Goal: Feedback & Contribution: Submit feedback/report problem

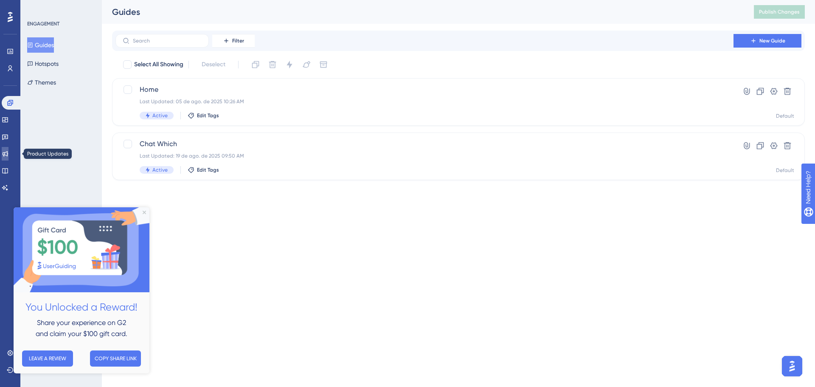
click at [8, 153] on icon at bounding box center [5, 153] width 7 height 7
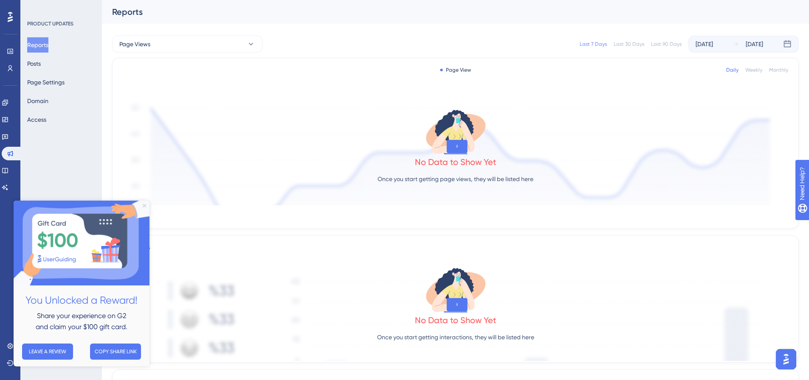
click at [144, 206] on icon "Close Preview" at bounding box center [144, 205] width 3 height 3
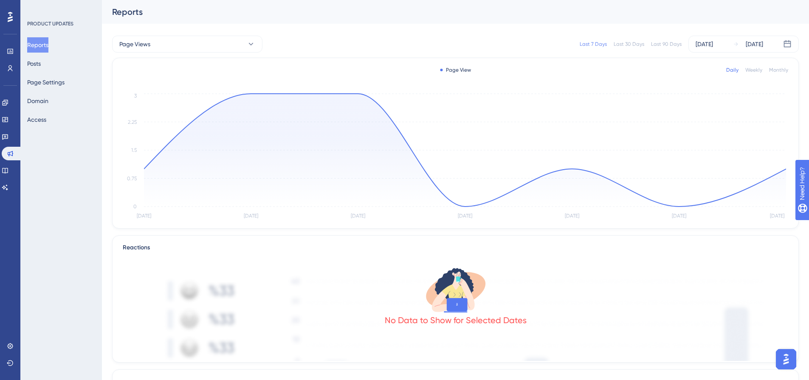
click at [772, 70] on div "Monthly" at bounding box center [778, 70] width 19 height 7
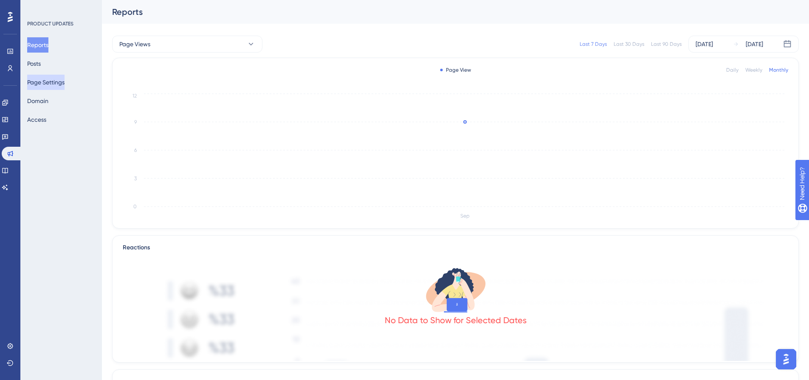
click at [63, 80] on button "Page Settings" at bounding box center [45, 82] width 37 height 15
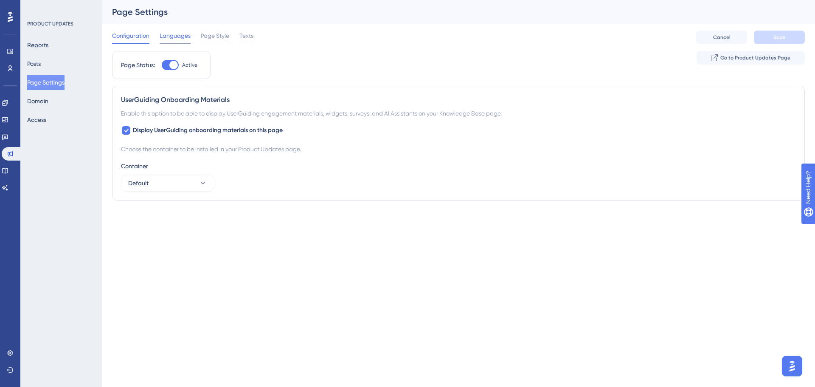
click at [183, 37] on span "Languages" at bounding box center [175, 36] width 31 height 10
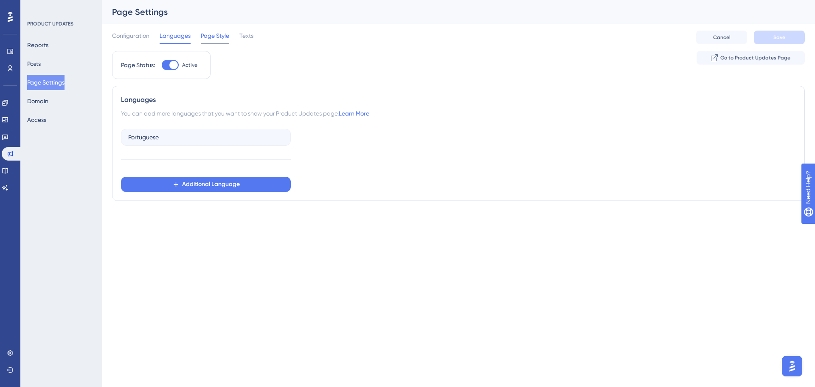
click at [226, 39] on span "Page Style" at bounding box center [215, 36] width 28 height 10
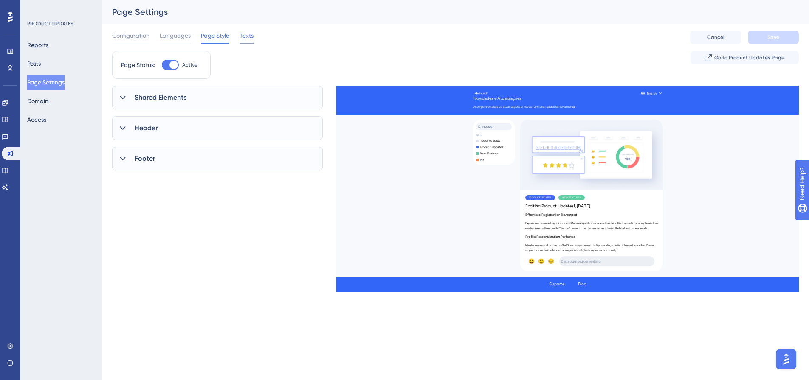
click at [250, 40] on span "Texts" at bounding box center [246, 36] width 14 height 10
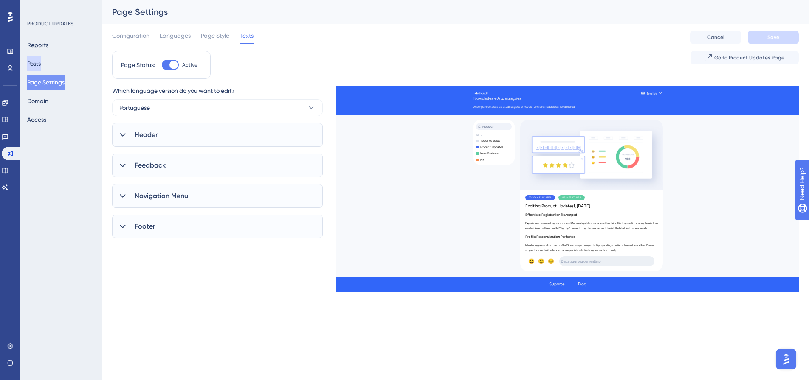
click at [41, 57] on button "Posts" at bounding box center [34, 63] width 14 height 15
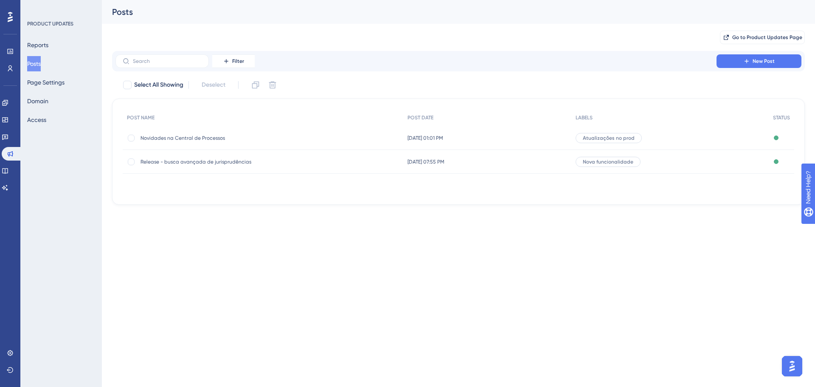
click at [207, 136] on span "Novidades na Central de Processos" at bounding box center [208, 138] width 136 height 7
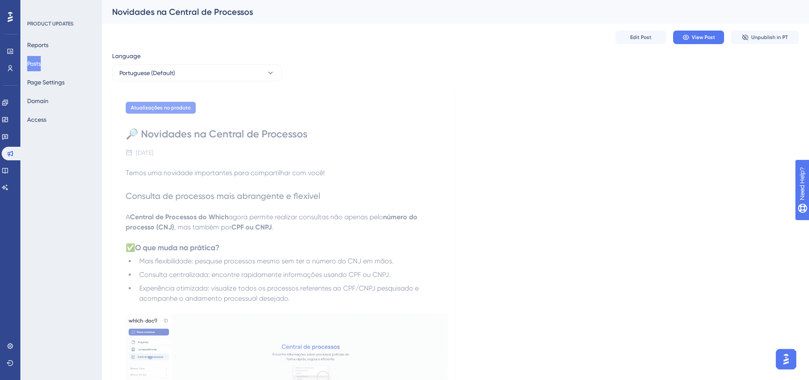
click at [781, 365] on img "Open AI Assistant Launcher" at bounding box center [785, 359] width 15 height 15
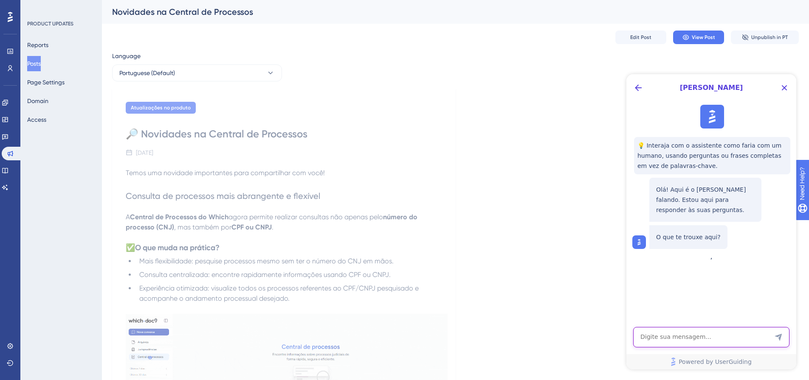
click at [653, 339] on textarea "AI Assistant Text Input" at bounding box center [711, 337] width 156 height 20
type textarea "[PERSON_NAME], tudo bem?"
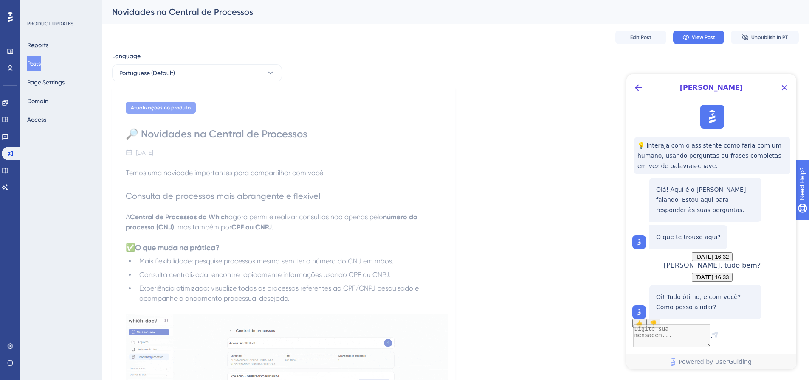
scroll to position [54, 0]
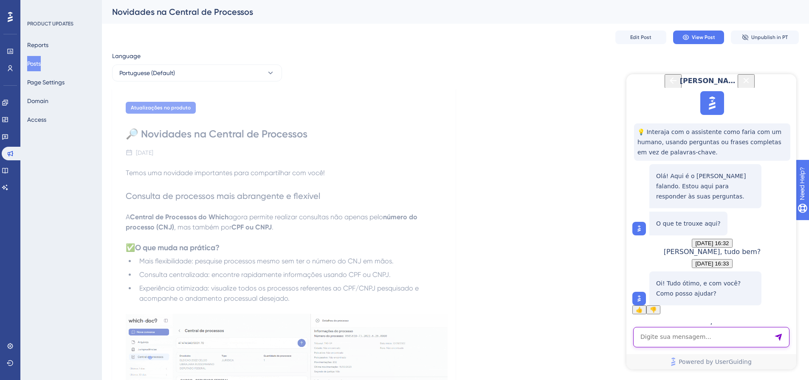
click at [676, 337] on textarea "AI Assistant Text Input" at bounding box center [711, 337] width 156 height 20
type textarea "p"
type textarea "subi um post de atualização na minha página de produto porém o banner não está …"
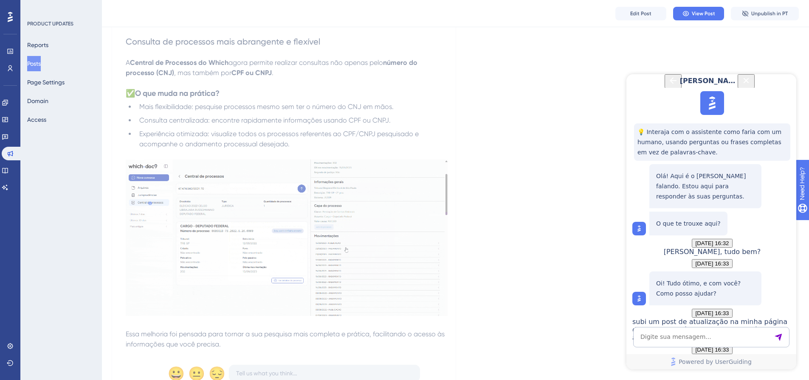
scroll to position [204, 0]
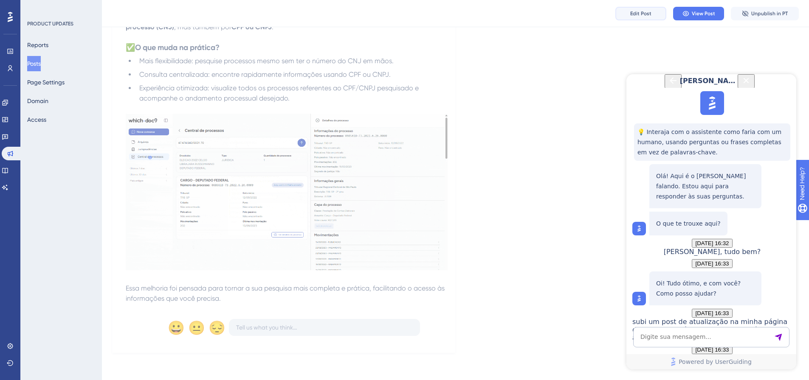
click at [629, 11] on button "Edit Post" at bounding box center [640, 14] width 51 height 14
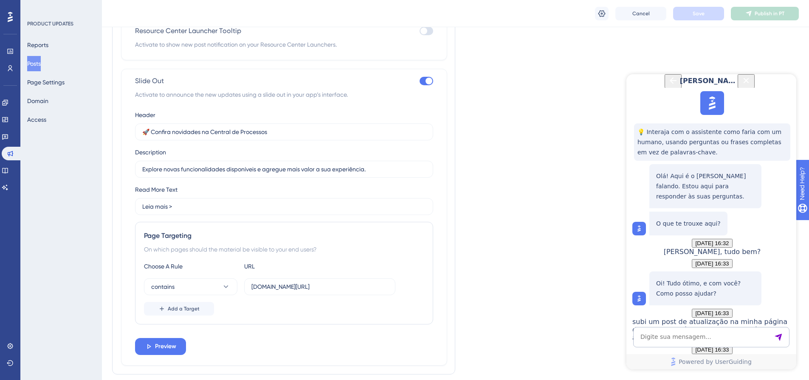
scroll to position [660, 0]
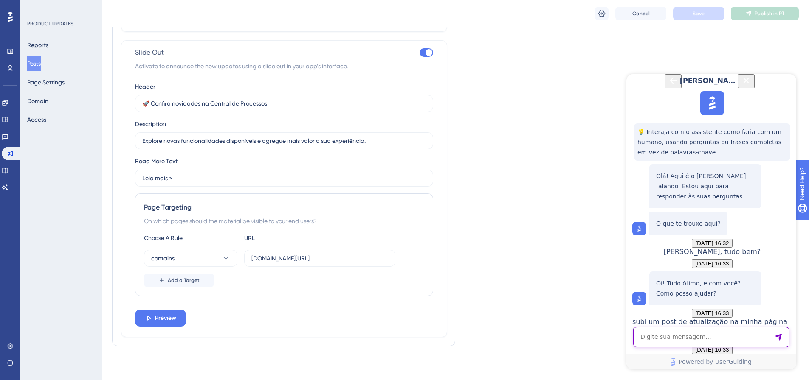
click at [709, 340] on textarea "AI Assistant Text Input" at bounding box center [711, 337] width 156 height 20
type textarea "ao ativar o slide out, o banner não está aparecendo na página que configurei"
click at [157, 319] on span "Preview" at bounding box center [165, 318] width 21 height 10
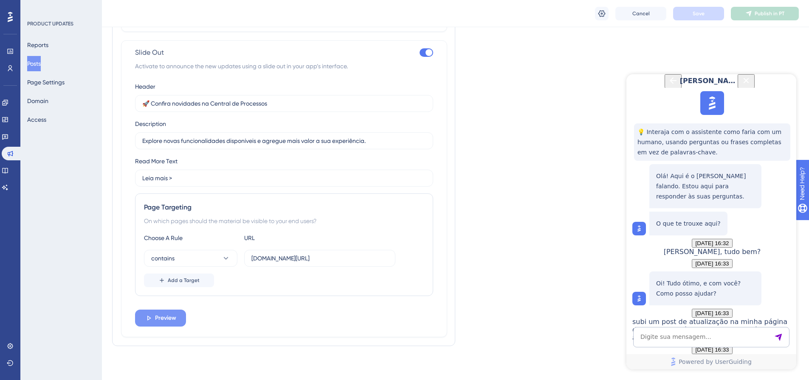
scroll to position [0, 0]
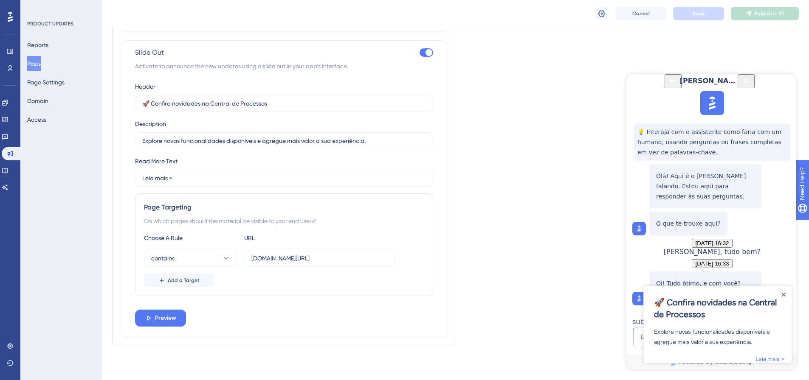
click at [751, 86] on icon "Close Button" at bounding box center [746, 81] width 10 height 10
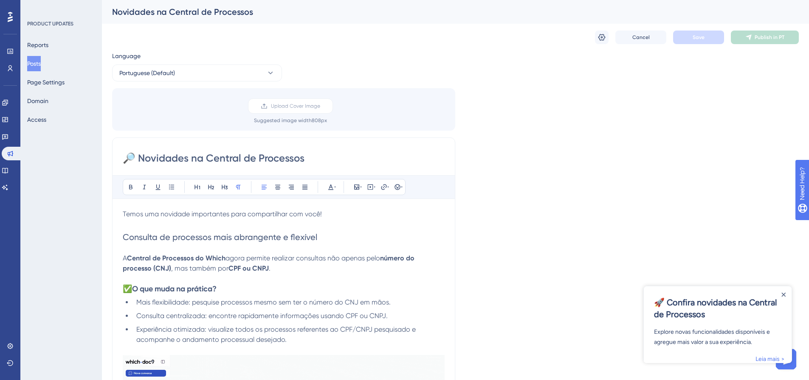
click at [638, 114] on div "Language Portuguese (Default) Upload Cover Image Suggested image width 808 px 🔎…" at bounding box center [455, 322] width 686 height 542
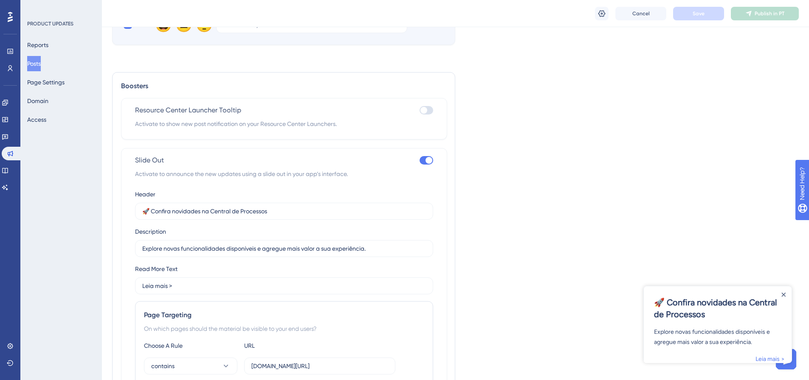
click at [424, 162] on div at bounding box center [426, 160] width 14 height 8
click at [419, 161] on input "checkbox" at bounding box center [419, 160] width 0 height 0
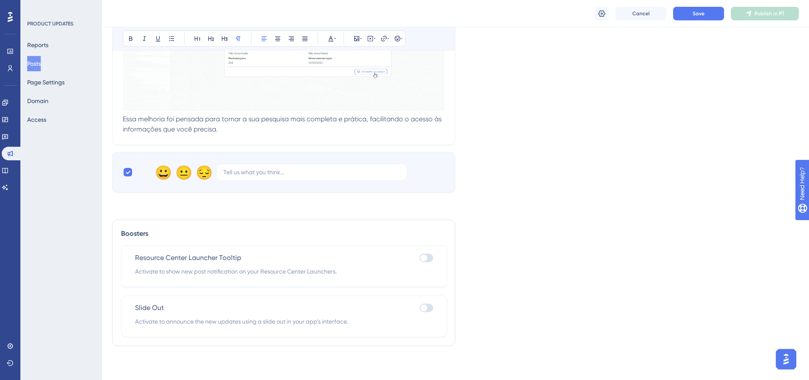
scroll to position [404, 0]
click at [430, 307] on div at bounding box center [426, 308] width 14 height 8
click at [419, 308] on input "checkbox" at bounding box center [419, 308] width 0 height 0
checkbox input "true"
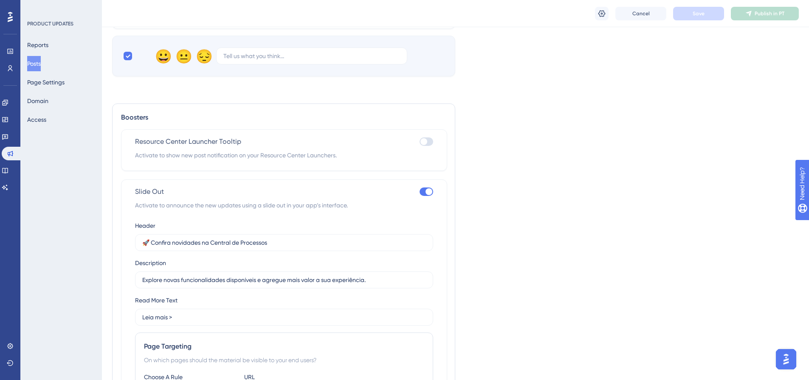
scroll to position [617, 0]
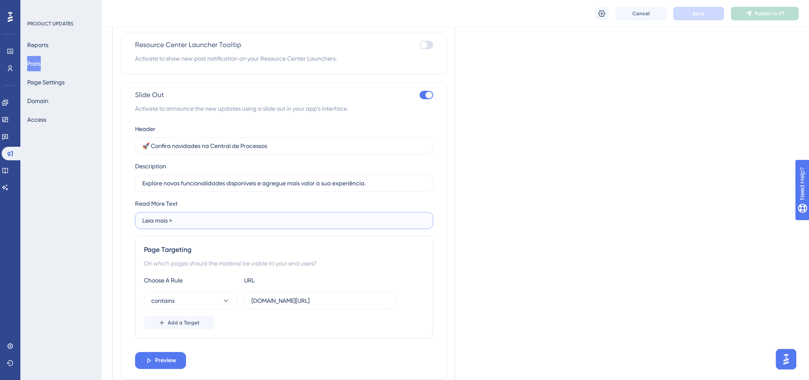
click at [169, 221] on input "Leia mais >" at bounding box center [284, 220] width 284 height 9
type input "Leia mais aqui >"
click at [691, 16] on button "Save" at bounding box center [698, 14] width 51 height 14
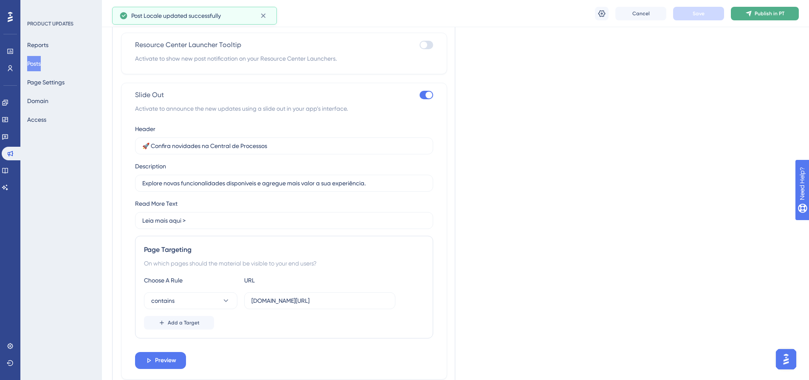
click at [754, 20] on button "Publish in PT" at bounding box center [764, 14] width 68 height 14
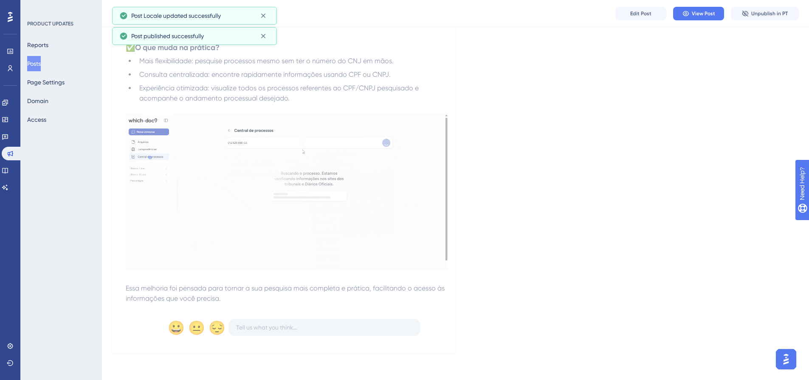
scroll to position [204, 0]
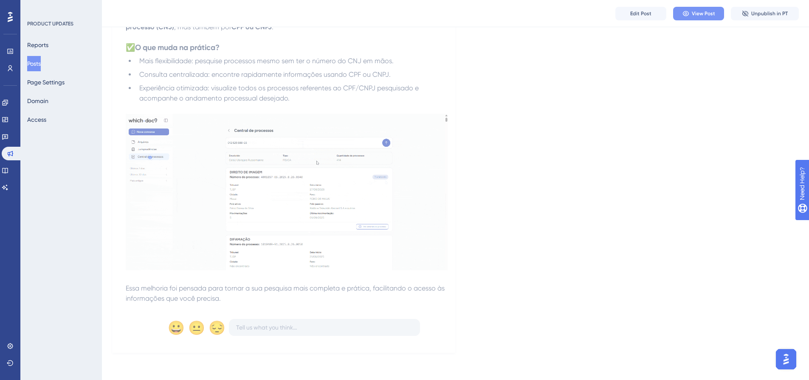
click at [713, 14] on span "View Post" at bounding box center [702, 13] width 23 height 7
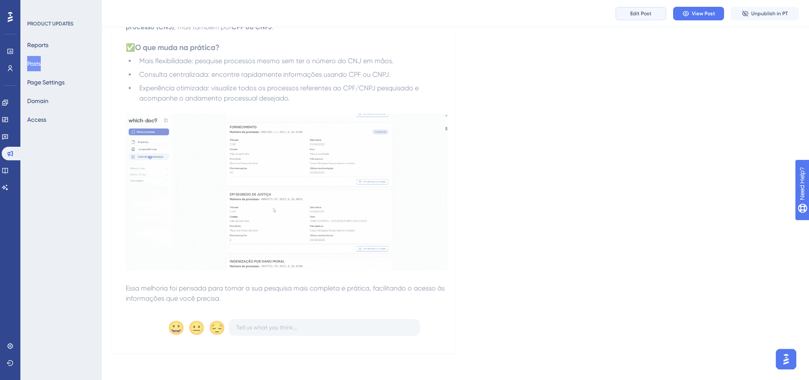
click at [649, 15] on span "Edit Post" at bounding box center [640, 13] width 21 height 7
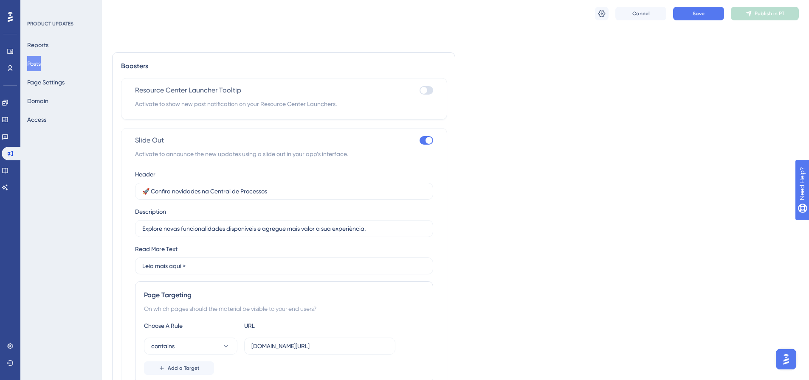
scroll to position [660, 0]
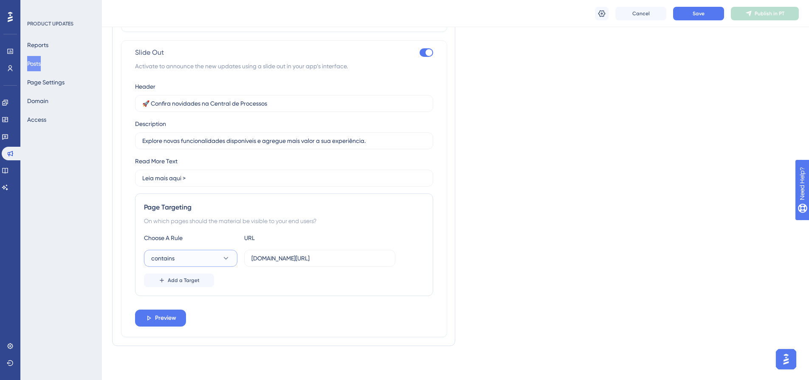
click at [208, 258] on button "contains" at bounding box center [190, 258] width 93 height 17
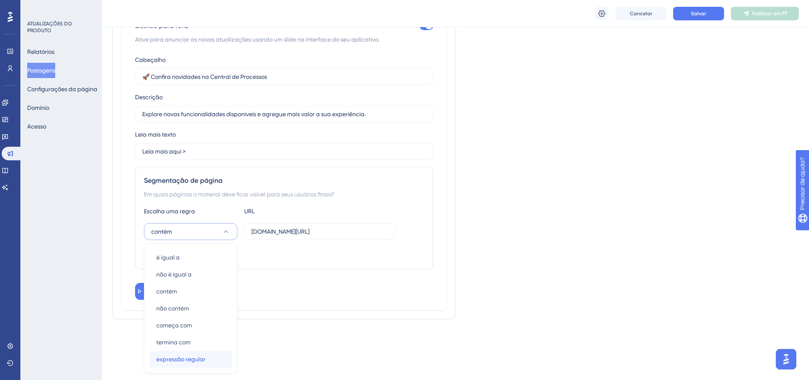
click at [210, 359] on div "expressão regular expressão regular" at bounding box center [190, 359] width 69 height 17
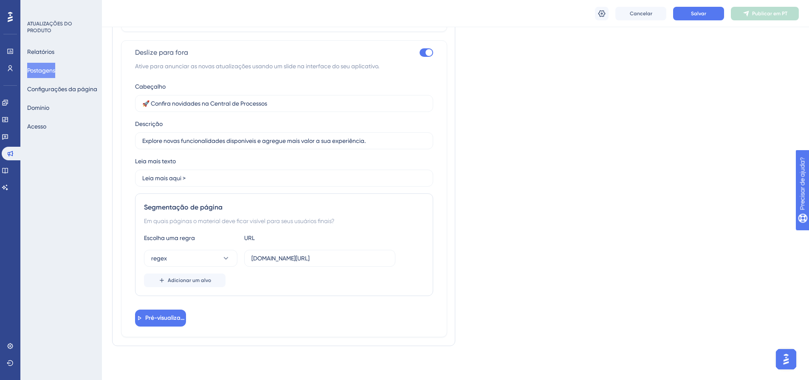
scroll to position [660, 0]
click at [218, 254] on button "expressão regular" at bounding box center [190, 258] width 93 height 17
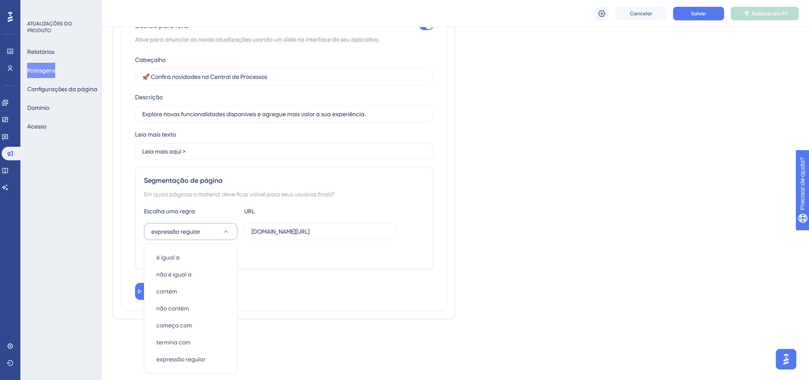
click at [258, 254] on div "Adicionar um alvo" at bounding box center [284, 254] width 280 height 14
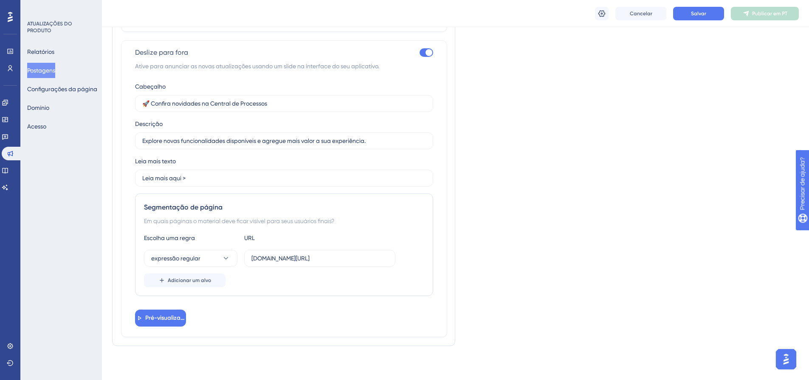
scroll to position [660, 0]
click at [207, 283] on font "Adicionar um alvo" at bounding box center [189, 281] width 43 height 6
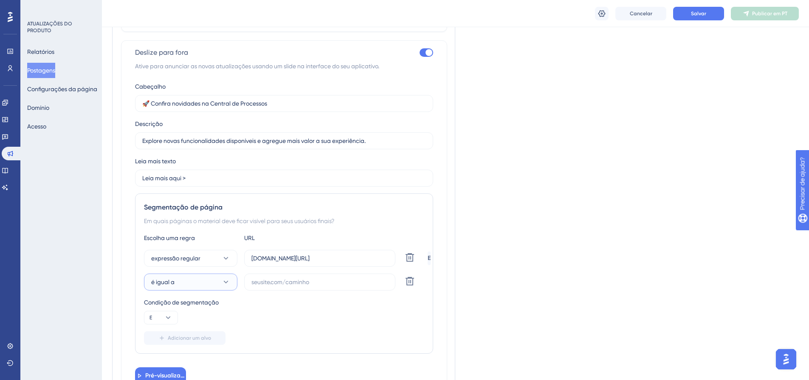
click at [205, 287] on button "é igual a" at bounding box center [190, 282] width 93 height 17
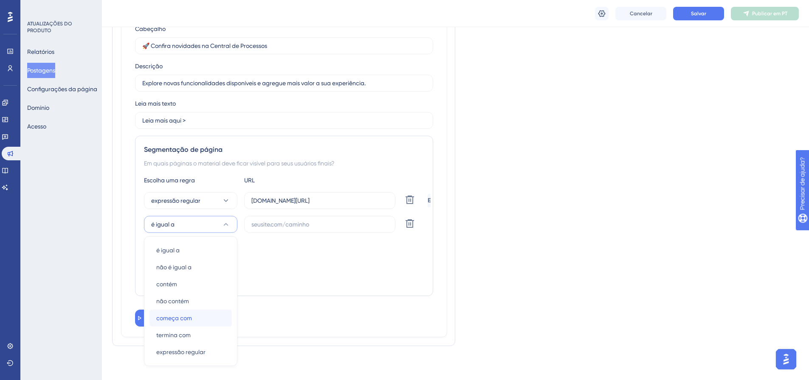
click at [203, 318] on div "começa com começa com" at bounding box center [190, 318] width 69 height 17
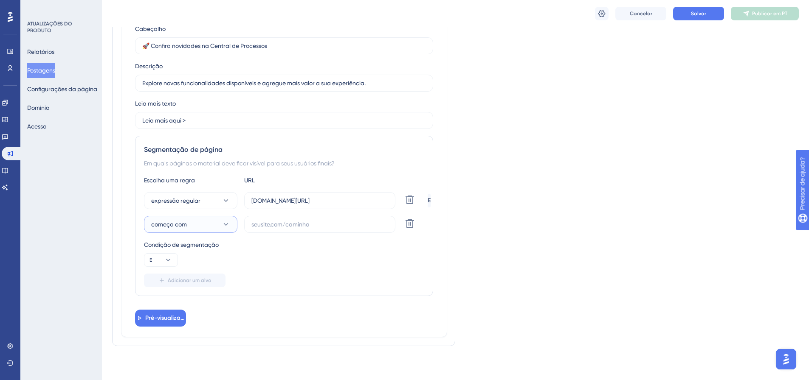
click at [202, 223] on button "começa com" at bounding box center [190, 224] width 93 height 17
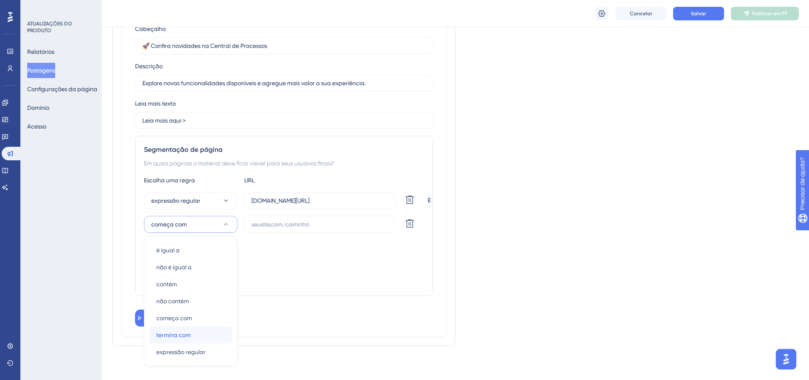
click at [204, 331] on div "termina com termina com" at bounding box center [190, 335] width 69 height 17
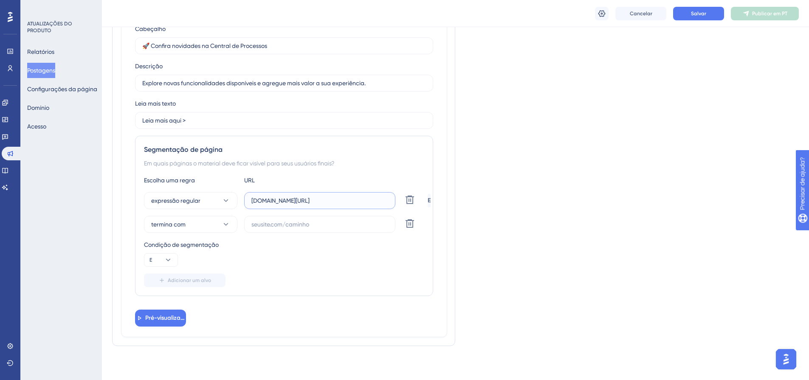
drag, startPoint x: 303, startPoint y: 201, endPoint x: 365, endPoint y: 201, distance: 62.0
click at [365, 201] on input "[DOMAIN_NAME][URL]" at bounding box center [319, 200] width 137 height 9
click at [313, 222] on input "text" at bounding box center [319, 224] width 137 height 9
paste input "process-center"
type input "process-center"
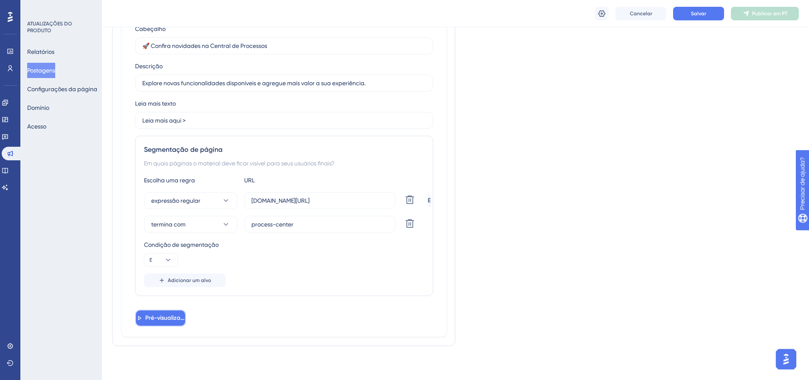
click at [169, 318] on font "Pré-visualização" at bounding box center [168, 318] width 46 height 7
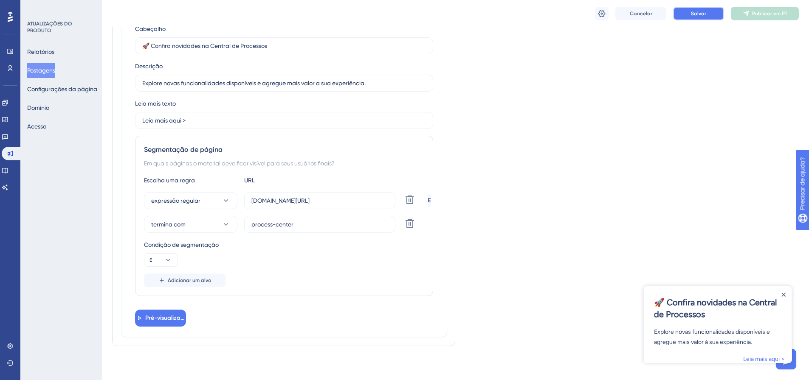
click at [693, 16] on font "Salvar" at bounding box center [698, 14] width 15 height 6
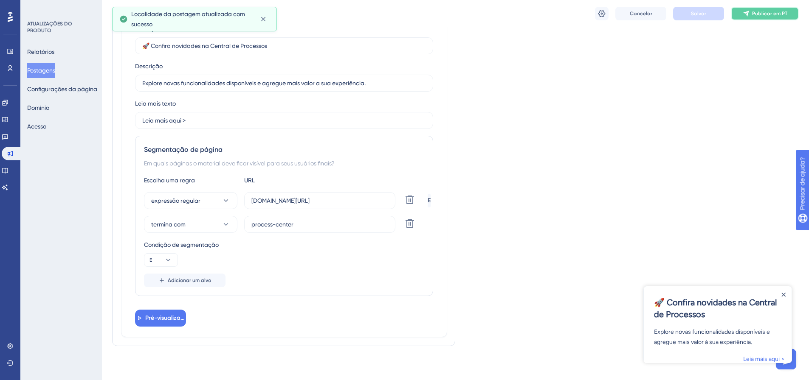
click at [751, 12] on button "Publicar em PT" at bounding box center [764, 14] width 68 height 14
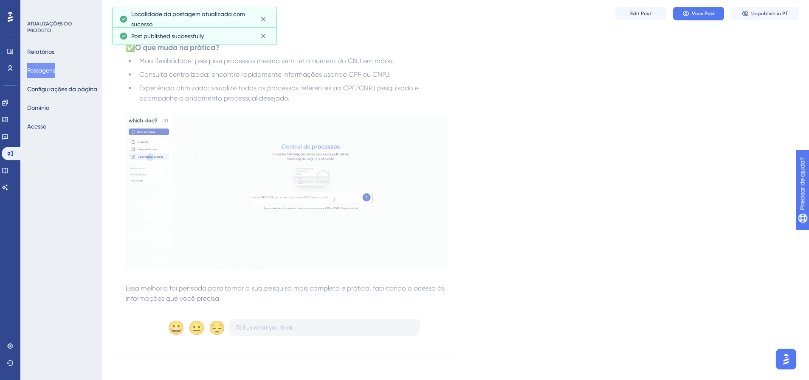
scroll to position [204, 0]
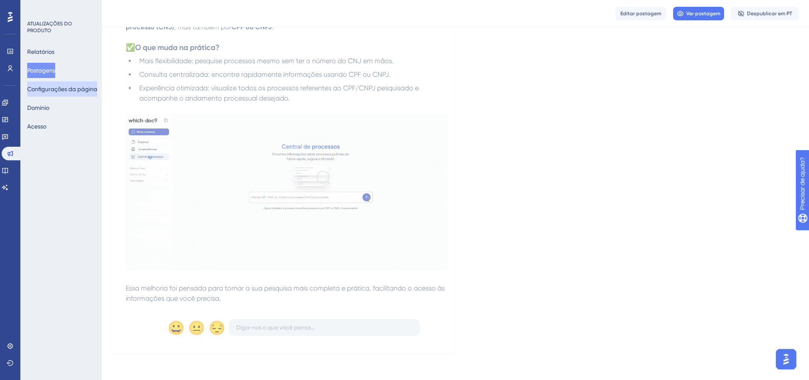
click at [88, 89] on font "Configurações da página" at bounding box center [62, 89] width 70 height 7
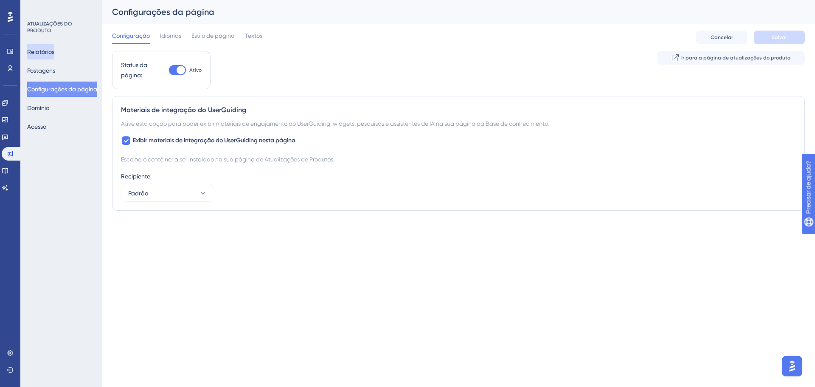
click at [52, 51] on font "Relatórios" at bounding box center [40, 51] width 27 height 7
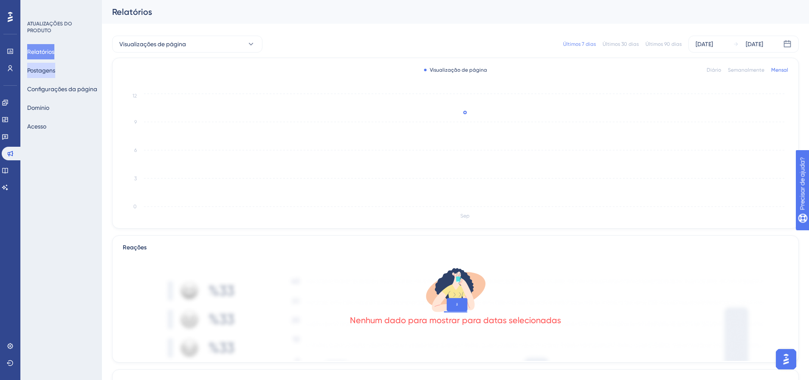
click at [52, 68] on font "Postagens" at bounding box center [41, 70] width 28 height 7
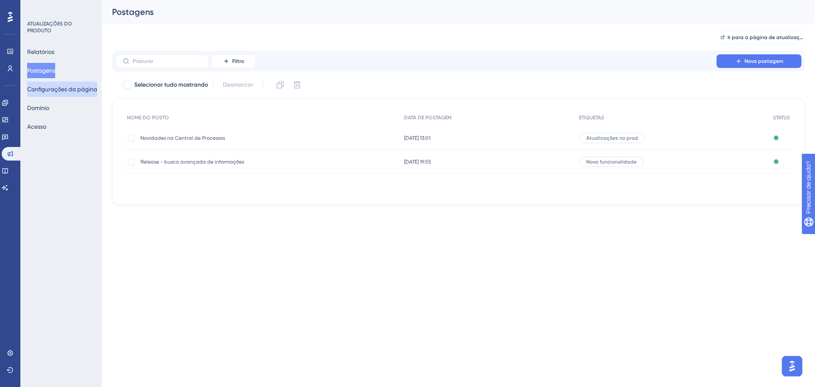
click at [84, 93] on font "Configurações da página" at bounding box center [62, 89] width 70 height 10
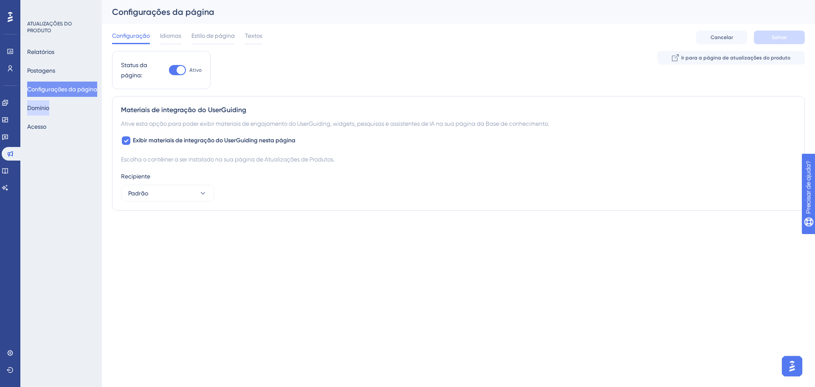
click at [48, 109] on font "Domínio" at bounding box center [38, 107] width 22 height 7
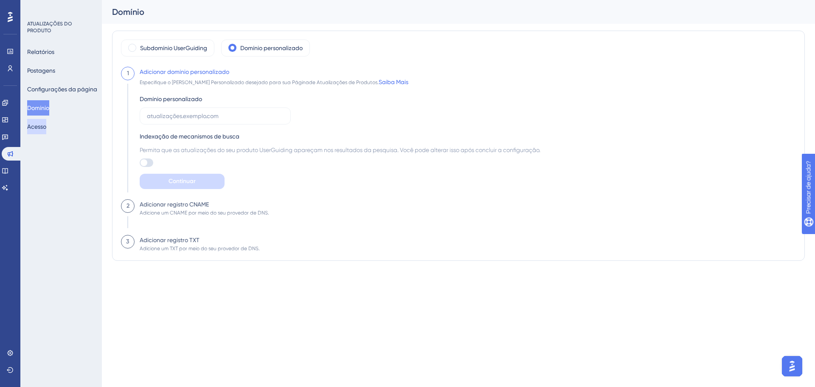
click at [46, 131] on font "Acesso" at bounding box center [36, 126] width 19 height 10
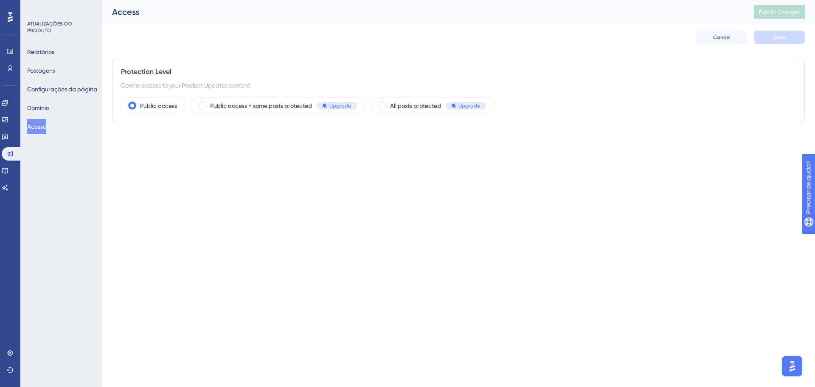
click at [581, 152] on div "Desempenho Usuários Noivado Widgets Opinião Atualizações de produtos Base de co…" at bounding box center [407, 78] width 815 height 157
click at [324, 0] on html "Desempenho Usuários Noivado Widgets Opinião Atualizações de produtos Base de co…" at bounding box center [407, 0] width 815 height 0
click at [55, 77] on button "Postagens" at bounding box center [41, 70] width 28 height 15
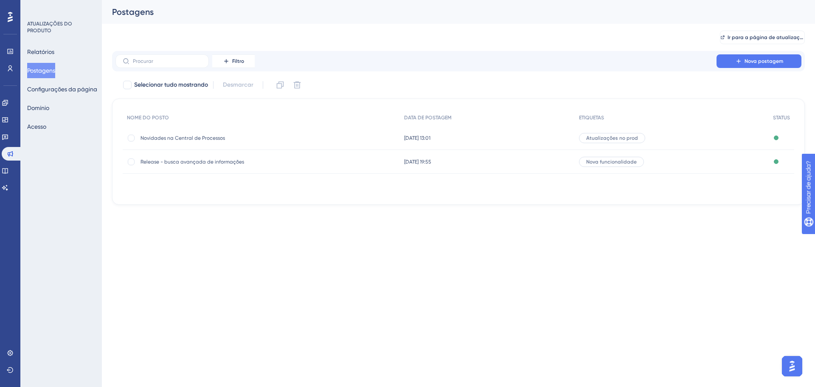
click at [197, 139] on font "Novidades na Central de Processos" at bounding box center [182, 138] width 84 height 6
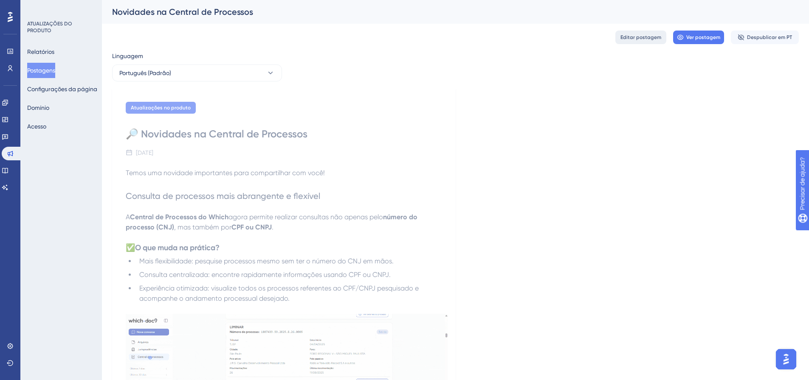
click at [640, 43] on button "Editar postagem" at bounding box center [640, 38] width 51 height 14
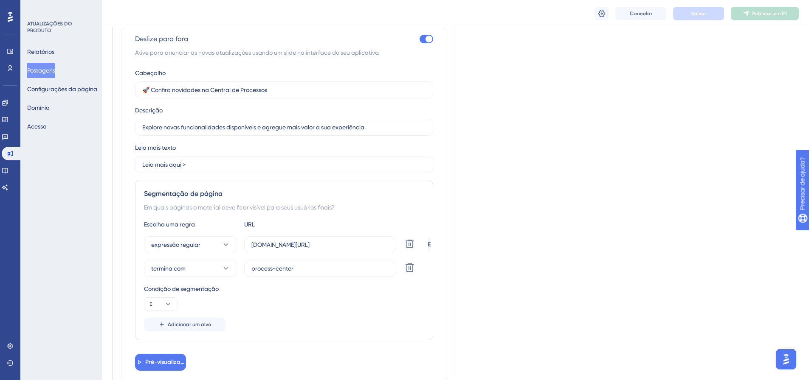
scroll to position [717, 0]
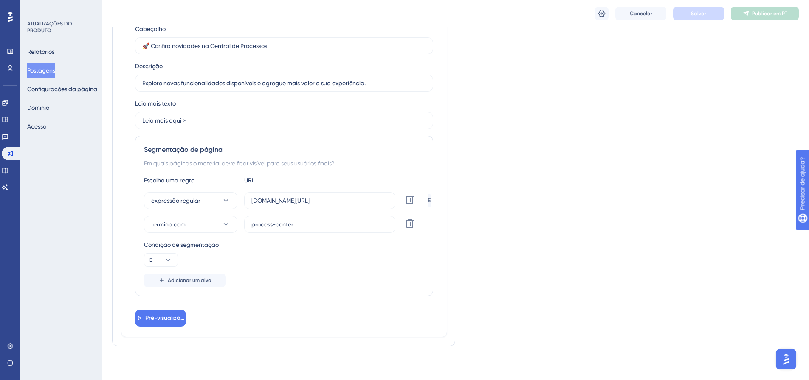
click at [191, 247] on font "Condição de segmentação" at bounding box center [181, 245] width 75 height 7
click at [180, 276] on button "Adicionar um alvo" at bounding box center [184, 281] width 81 height 14
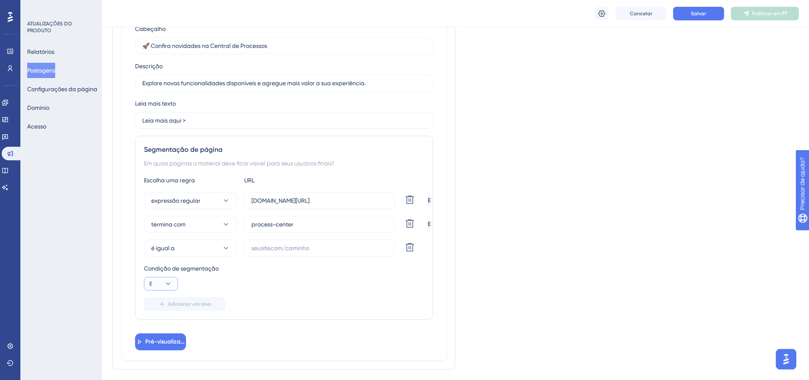
click at [174, 281] on button "E" at bounding box center [161, 284] width 34 height 14
click at [162, 320] on div "Ou Ou" at bounding box center [161, 325] width 16 height 17
click at [225, 248] on icon at bounding box center [226, 248] width 8 height 8
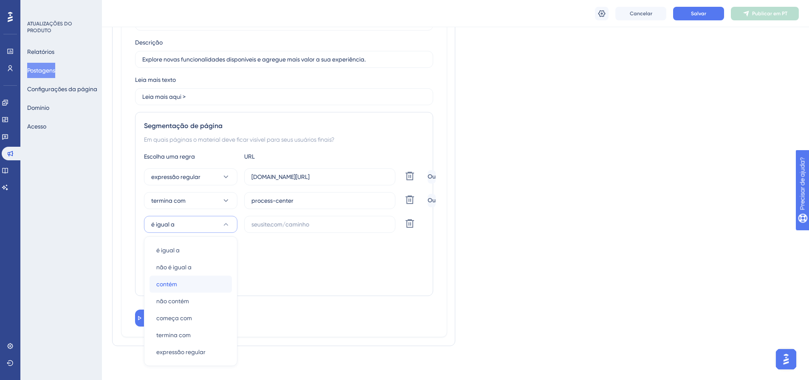
click at [215, 280] on div "contém contém" at bounding box center [190, 284] width 69 height 17
drag, startPoint x: 302, startPoint y: 177, endPoint x: 223, endPoint y: 178, distance: 78.5
click at [223, 178] on div "expressão regular [DOMAIN_NAME][URL] Excluir" at bounding box center [284, 177] width 280 height 17
click at [290, 227] on input "text" at bounding box center [319, 224] width 137 height 9
paste input "[DOMAIN_NAME]"
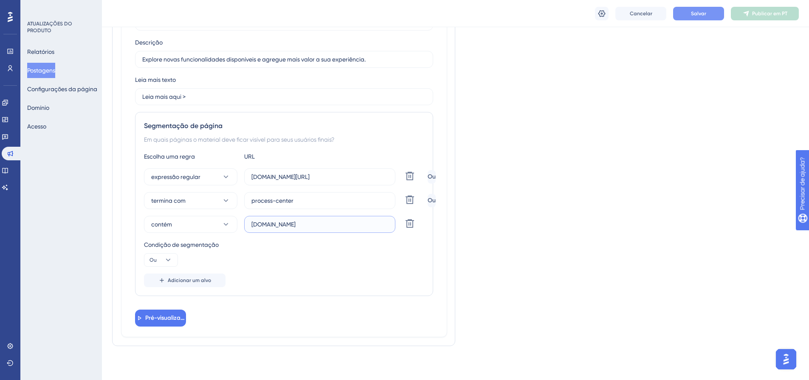
type input "[DOMAIN_NAME]"
click at [694, 18] on button "Salvar" at bounding box center [698, 14] width 51 height 14
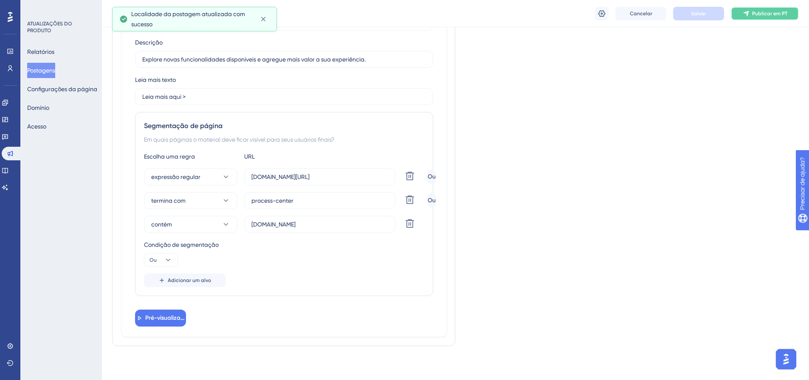
click at [743, 15] on icon at bounding box center [745, 13] width 7 height 7
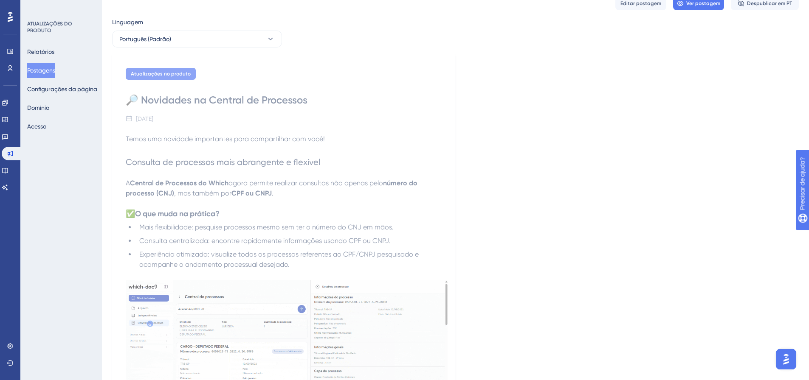
scroll to position [0, 0]
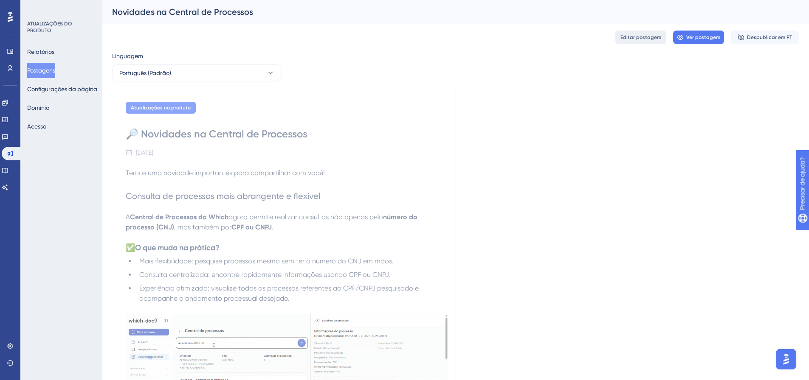
click at [656, 40] on span "Editar postagem" at bounding box center [640, 37] width 41 height 7
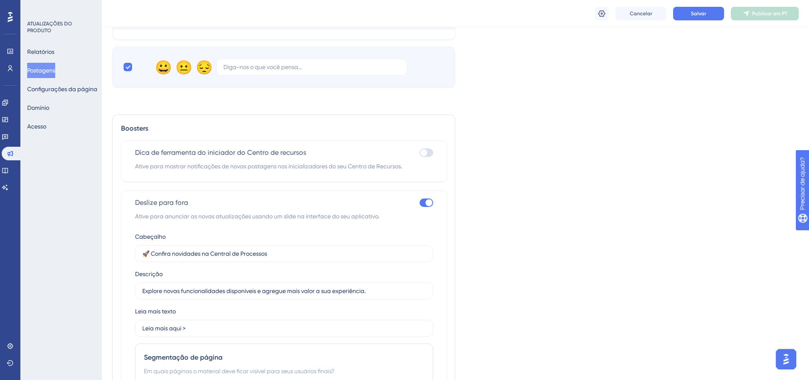
scroll to position [552, 0]
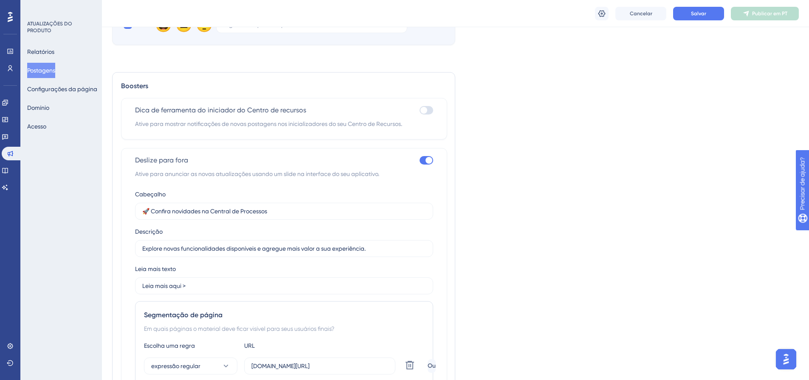
click at [423, 108] on div at bounding box center [423, 110] width 7 height 7
click at [419, 110] on input "checkbox" at bounding box center [419, 110] width 0 height 0
checkbox input "true"
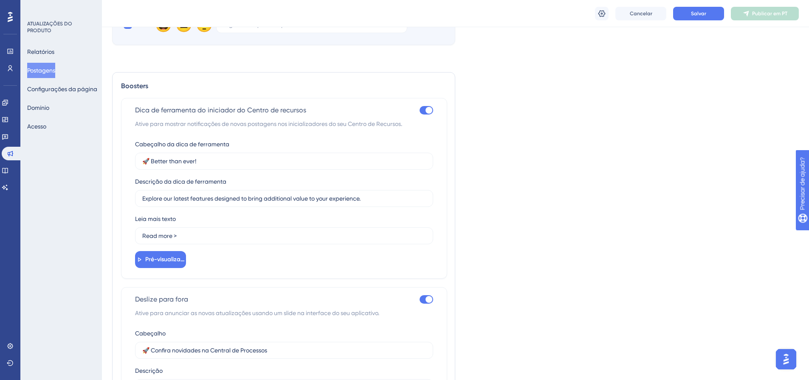
scroll to position [594, 0]
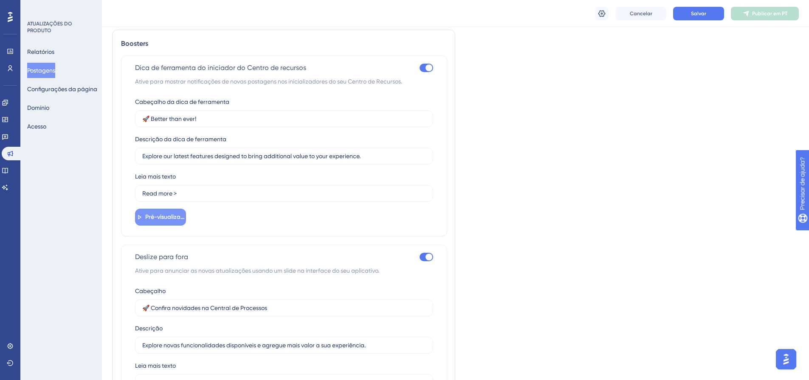
click at [166, 216] on font "Pré-visualização" at bounding box center [168, 216] width 46 height 7
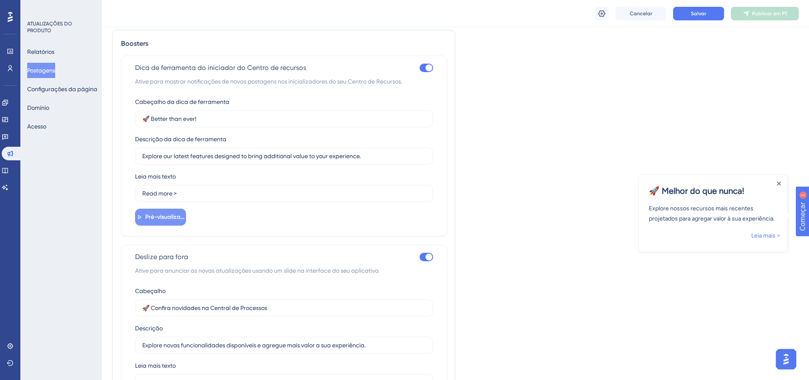
click at [166, 216] on font "Pré-visualização" at bounding box center [168, 216] width 46 height 7
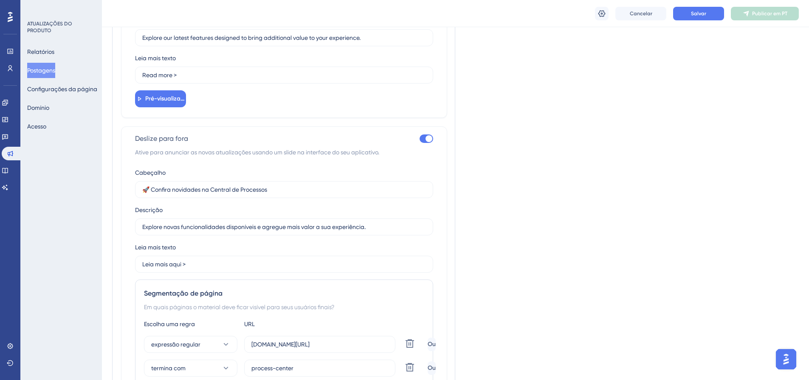
scroll to position [722, 0]
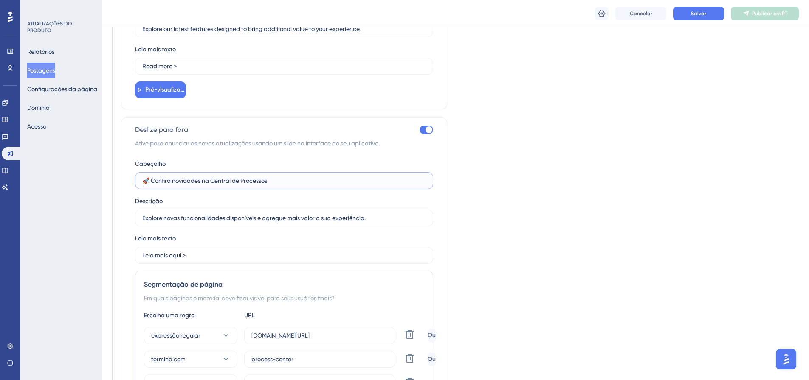
click at [349, 185] on input "🚀 Confira novidades na Central de Processos" at bounding box center [284, 180] width 284 height 9
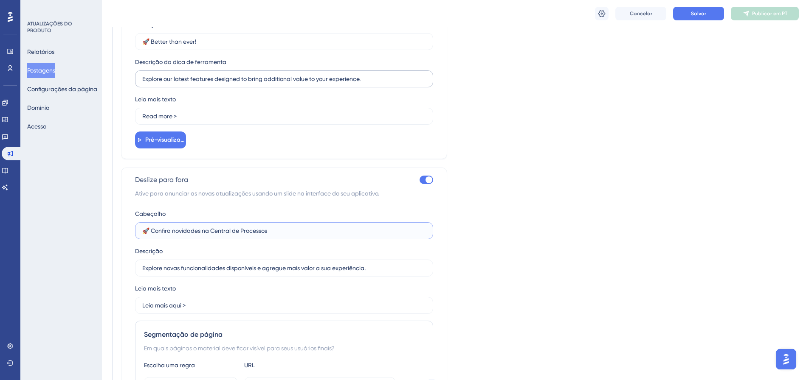
scroll to position [594, 0]
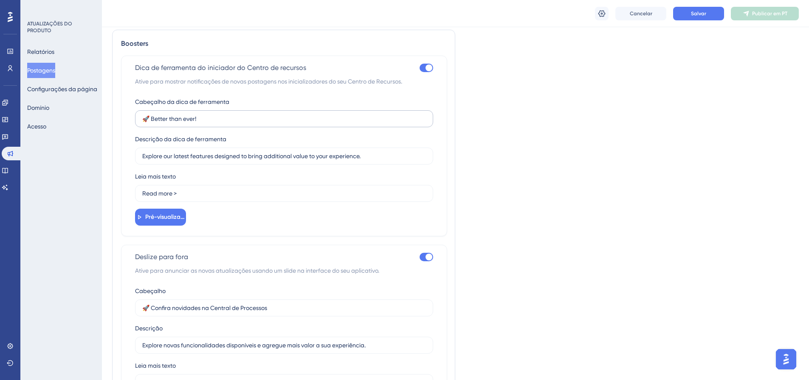
click at [289, 110] on label "🚀 Better than ever!" at bounding box center [284, 118] width 298 height 17
click at [289, 114] on input "🚀 Better than ever!" at bounding box center [284, 118] width 284 height 9
click at [289, 110] on label "🚀 Better than ever!" at bounding box center [284, 118] width 298 height 17
click at [289, 114] on input "🚀 Better than ever!" at bounding box center [284, 118] width 284 height 9
click at [289, 110] on label "🚀 Better than ever!" at bounding box center [284, 118] width 298 height 17
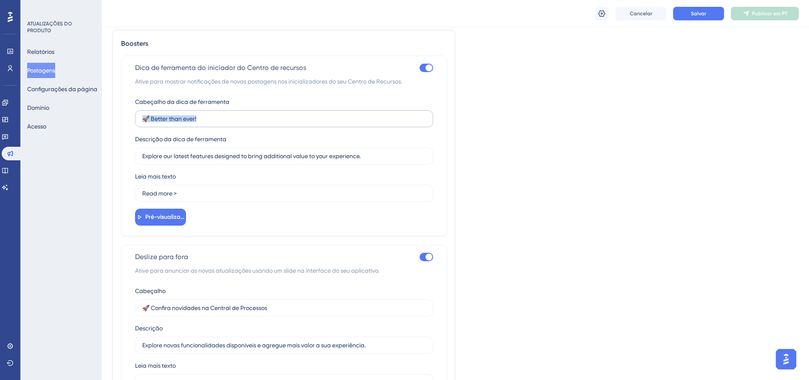
click at [289, 114] on input "🚀 Better than ever!" at bounding box center [284, 118] width 284 height 9
click at [287, 118] on input "🚀 Better than ever!" at bounding box center [284, 118] width 284 height 9
paste input "Confira novidades na Central de Processos"
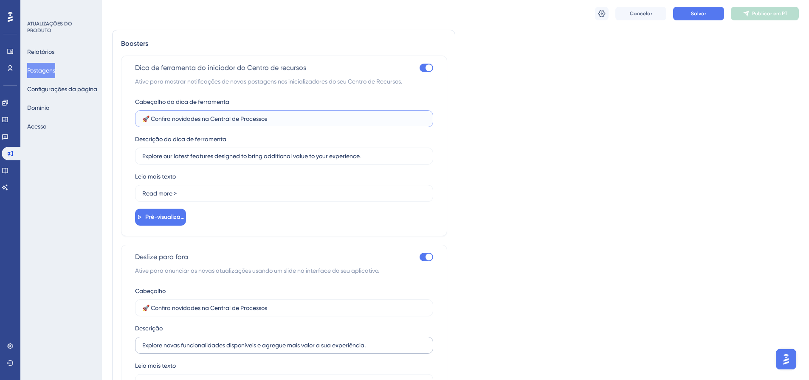
type input "🚀 Confira novidades na Central de Processos"
click at [272, 346] on input "Explore novas funcionalidades disponíveis e agregue mais valor a sua experiênci…" at bounding box center [284, 345] width 284 height 9
click at [296, 154] on input "Explore our latest features designed to bring additional value to your experien…" at bounding box center [284, 156] width 284 height 9
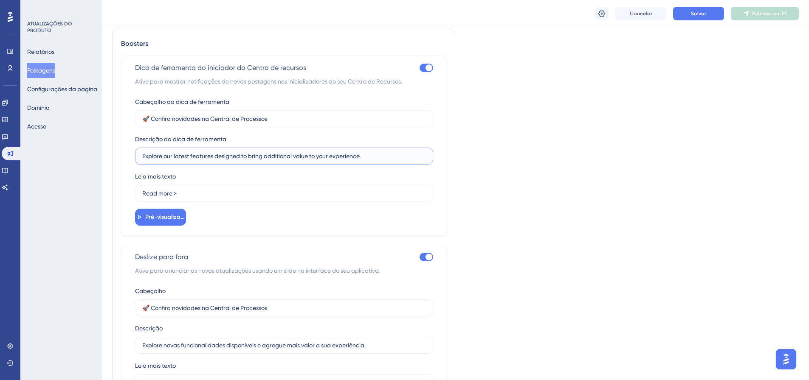
paste input "Explore novas funcionalidades disponíveis e agregue mais valor a sua experiênci…"
paste input "novas funcionalidades disponíveis e agregue mais valor a sua experiência"
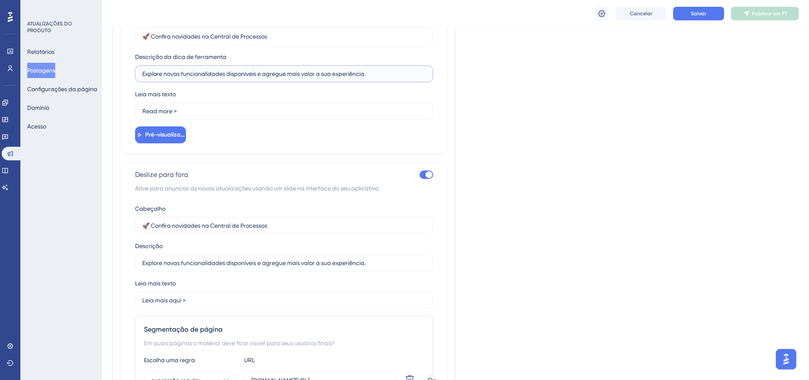
scroll to position [679, 0]
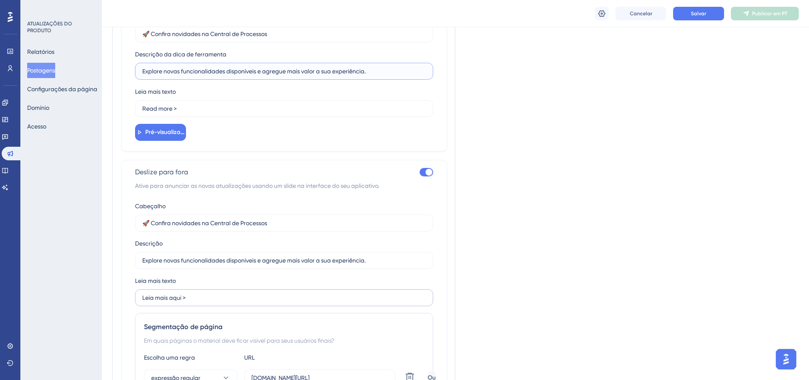
type input "Explore novas funcionalidades disponíveis e agregue mais valor a sua experiênci…"
click at [236, 306] on label "Leia mais aqui >" at bounding box center [284, 297] width 298 height 17
click at [236, 303] on input "Leia mais aqui >" at bounding box center [284, 297] width 284 height 9
click at [236, 306] on label "Leia mais aqui >" at bounding box center [284, 297] width 298 height 17
click at [236, 303] on input "Leia mais aqui >" at bounding box center [284, 297] width 284 height 9
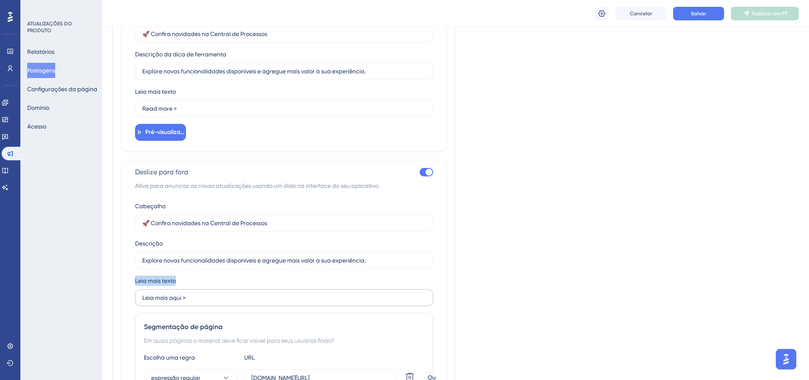
click at [236, 306] on label "Leia mais aqui >" at bounding box center [284, 297] width 298 height 17
click at [236, 303] on input "Leia mais aqui >" at bounding box center [284, 297] width 284 height 9
click at [236, 305] on label "Leia mais aqui >" at bounding box center [284, 297] width 298 height 17
click at [236, 303] on input "Leia mais aqui >" at bounding box center [284, 297] width 284 height 9
click at [236, 305] on label "Leia mais aqui >" at bounding box center [284, 297] width 298 height 17
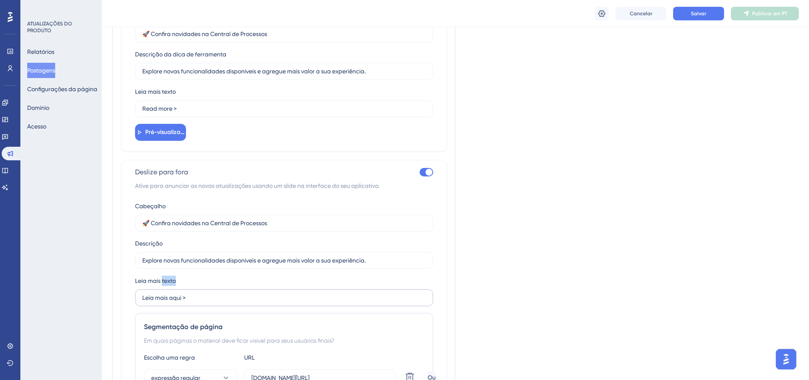
click at [236, 303] on input "Leia mais aqui >" at bounding box center [284, 297] width 284 height 9
click at [236, 305] on label "Leia mais aqui >" at bounding box center [284, 297] width 298 height 17
click at [236, 303] on input "Leia mais aqui >" at bounding box center [284, 297] width 284 height 9
click at [210, 292] on label "Leia mais aqui >" at bounding box center [284, 297] width 298 height 17
click at [210, 293] on input "Leia mais aqui >" at bounding box center [284, 297] width 284 height 9
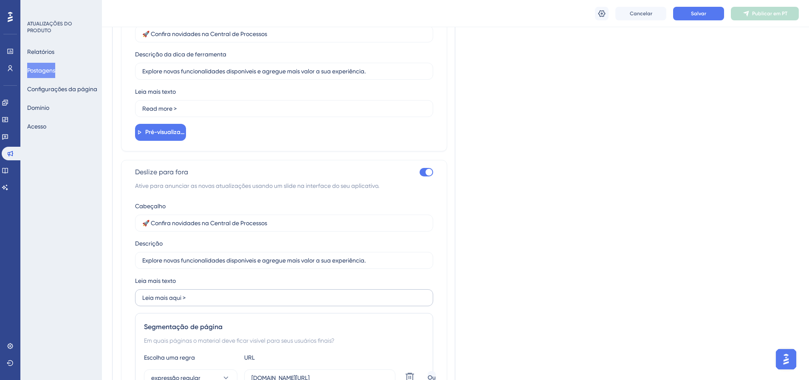
drag, startPoint x: 206, startPoint y: 292, endPoint x: 155, endPoint y: 293, distance: 50.9
click at [155, 293] on label "Leia mais aqui >" at bounding box center [284, 297] width 298 height 17
click at [155, 293] on input "Leia mais aqui >" at bounding box center [284, 297] width 284 height 9
click at [152, 295] on input "Leia mais aqui >" at bounding box center [284, 297] width 284 height 9
drag, startPoint x: 142, startPoint y: 295, endPoint x: 192, endPoint y: 298, distance: 49.7
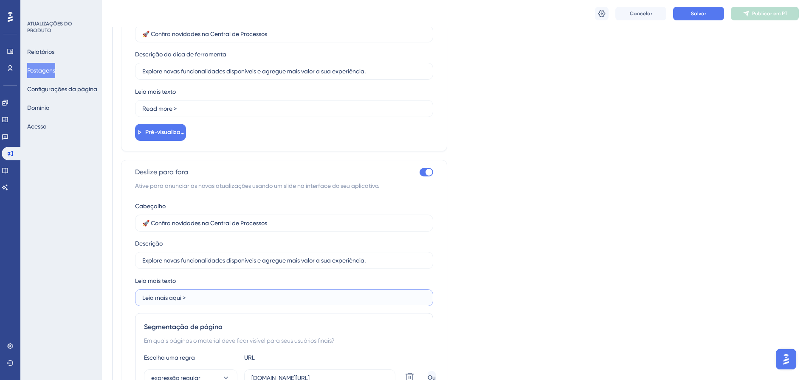
click at [192, 298] on input "Leia mais aqui >" at bounding box center [284, 297] width 284 height 9
drag, startPoint x: 191, startPoint y: 107, endPoint x: 138, endPoint y: 105, distance: 53.5
click at [138, 105] on label "Read more >" at bounding box center [284, 108] width 298 height 17
paste input "Leia mais aqui"
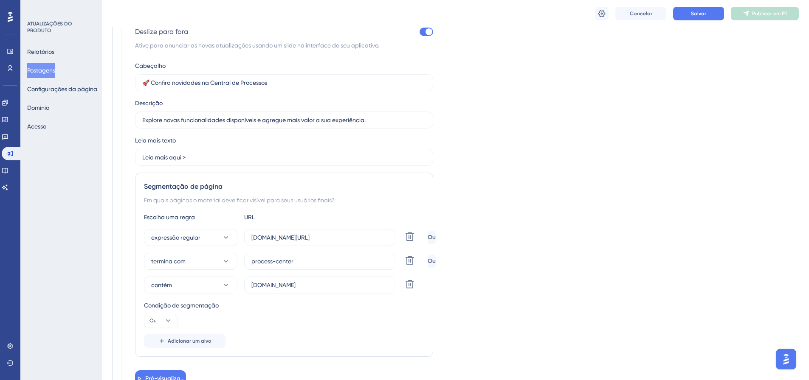
scroll to position [722, 0]
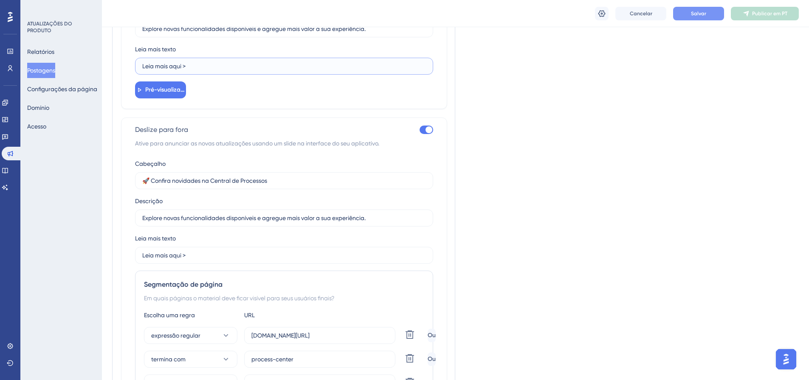
type input "Leia mais aqui >"
click at [699, 16] on font "Salvar" at bounding box center [698, 14] width 15 height 6
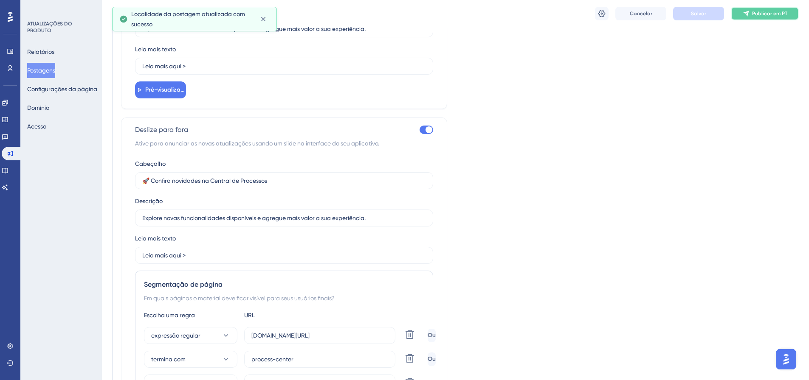
click at [789, 16] on button "Publicar em PT" at bounding box center [764, 14] width 68 height 14
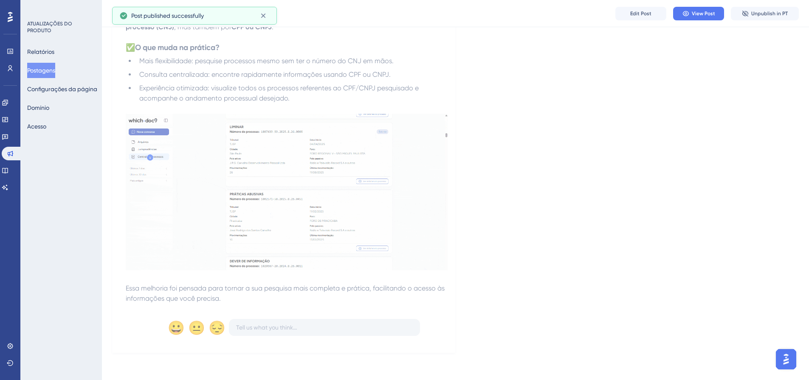
scroll to position [204, 0]
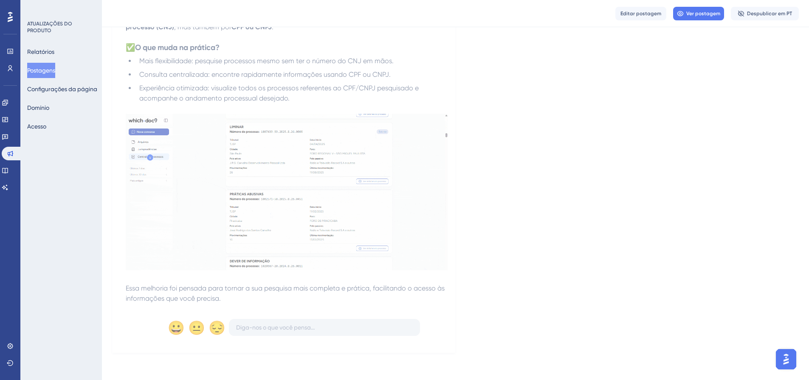
click at [538, 104] on div "Atualizações no produto 🔎 Novidades na Central de Processos [DATE] Temos uma no…" at bounding box center [455, 120] width 686 height 465
click at [70, 94] on button "Configurações da página" at bounding box center [62, 88] width 70 height 15
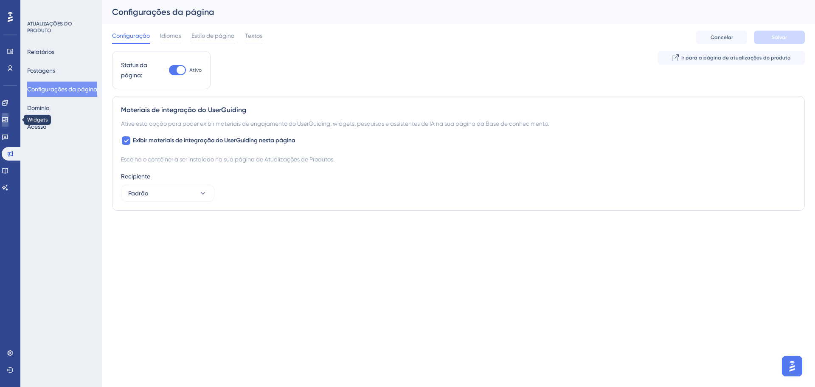
click at [8, 115] on link at bounding box center [5, 120] width 7 height 14
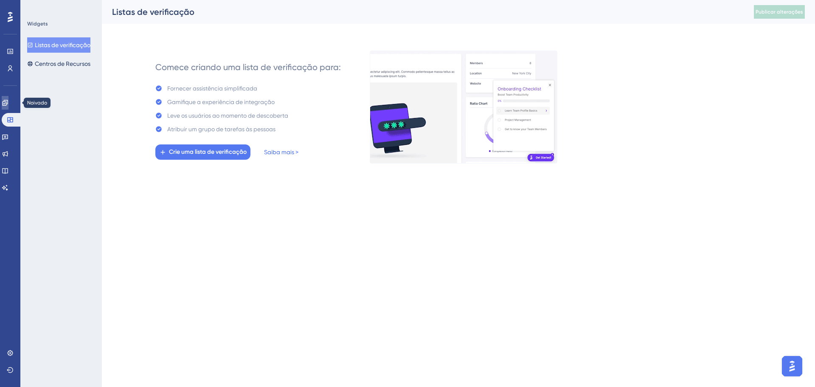
click at [8, 99] on link at bounding box center [5, 103] width 7 height 14
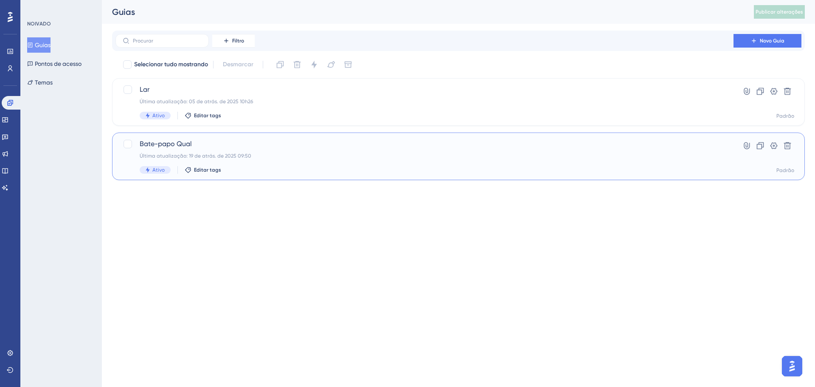
click at [200, 152] on div "Bate-papo Qual Última atualização: 19 de atrás. de 2025 09:50 Ativo Editar tags" at bounding box center [425, 156] width 570 height 35
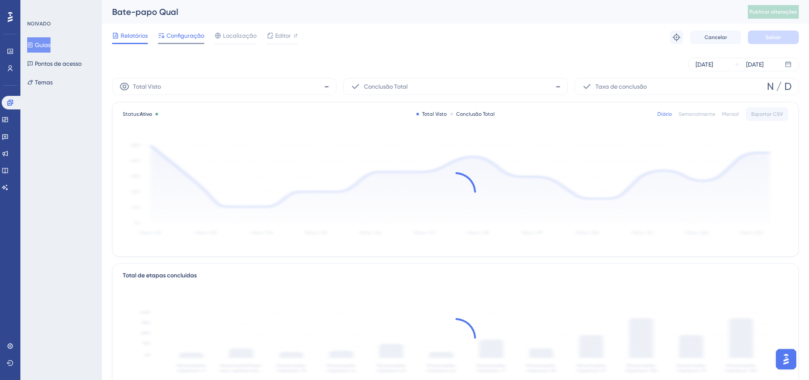
click at [195, 38] on font "Configuração" at bounding box center [185, 35] width 38 height 7
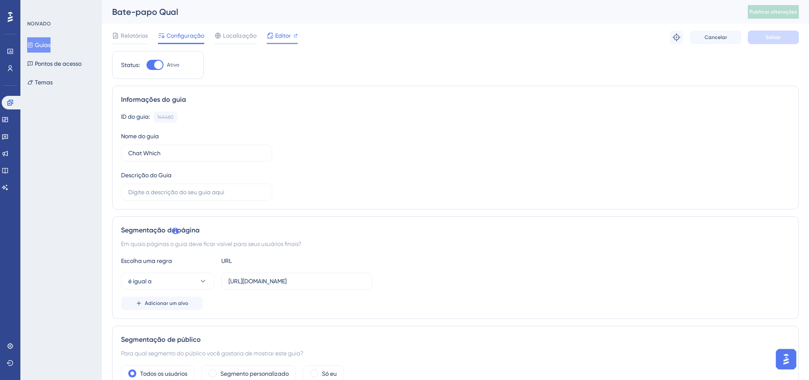
click at [280, 35] on font "Editor" at bounding box center [283, 35] width 16 height 7
click at [760, 15] on span "Publicar alterações" at bounding box center [773, 11] width 48 height 7
click at [8, 157] on link at bounding box center [5, 154] width 7 height 14
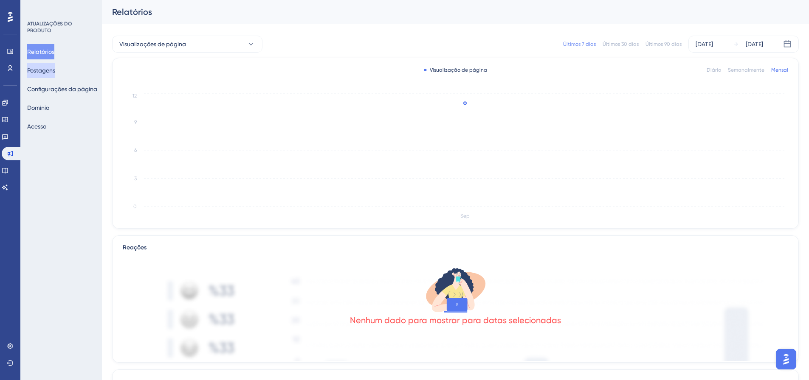
click at [49, 74] on font "Postagens" at bounding box center [41, 70] width 28 height 10
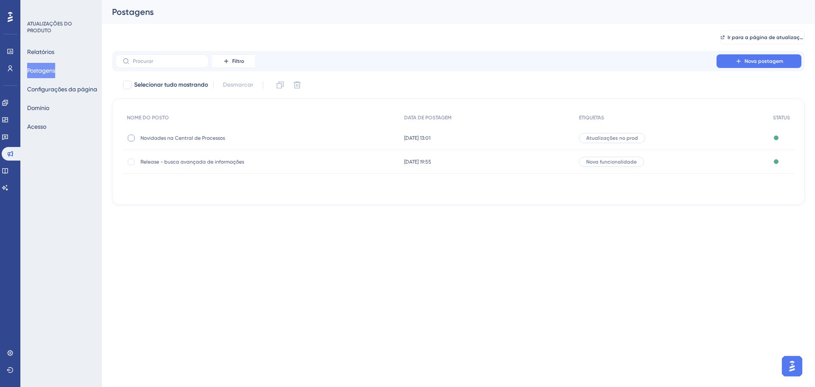
click at [131, 139] on div at bounding box center [131, 138] width 7 height 7
checkbox input "true"
click at [790, 372] on img "Abra o iniciador do assistente de IA" at bounding box center [791, 365] width 15 height 15
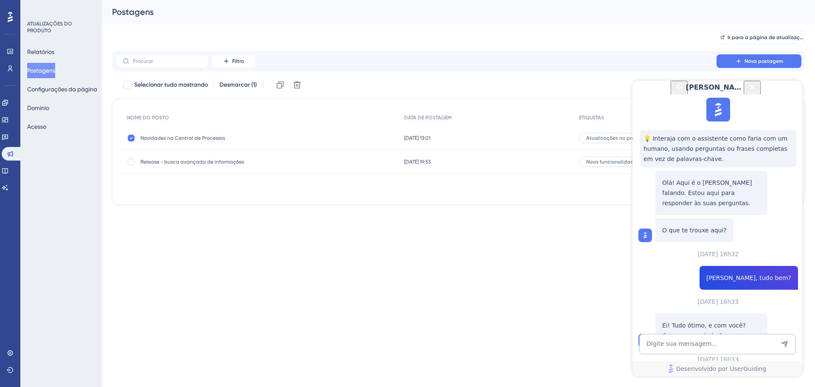
scroll to position [586, 0]
click at [688, 339] on textarea "Entrada de texto do assistente de IA" at bounding box center [717, 344] width 156 height 20
type textarea "continua não funcionando"
click at [688, 339] on textarea "continua não funcionando" at bounding box center [717, 344] width 156 height 20
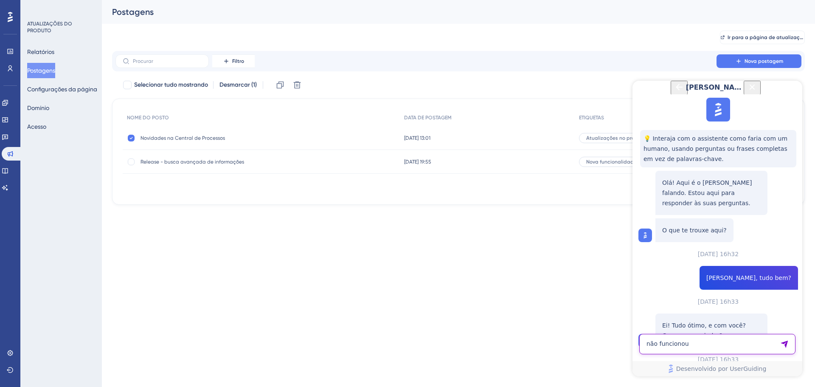
type textarea "não funcionou"
click at [664, 338] on textarea "não funcionou" at bounding box center [717, 344] width 156 height 20
type textarea "??"
